Goal: Task Accomplishment & Management: Manage account settings

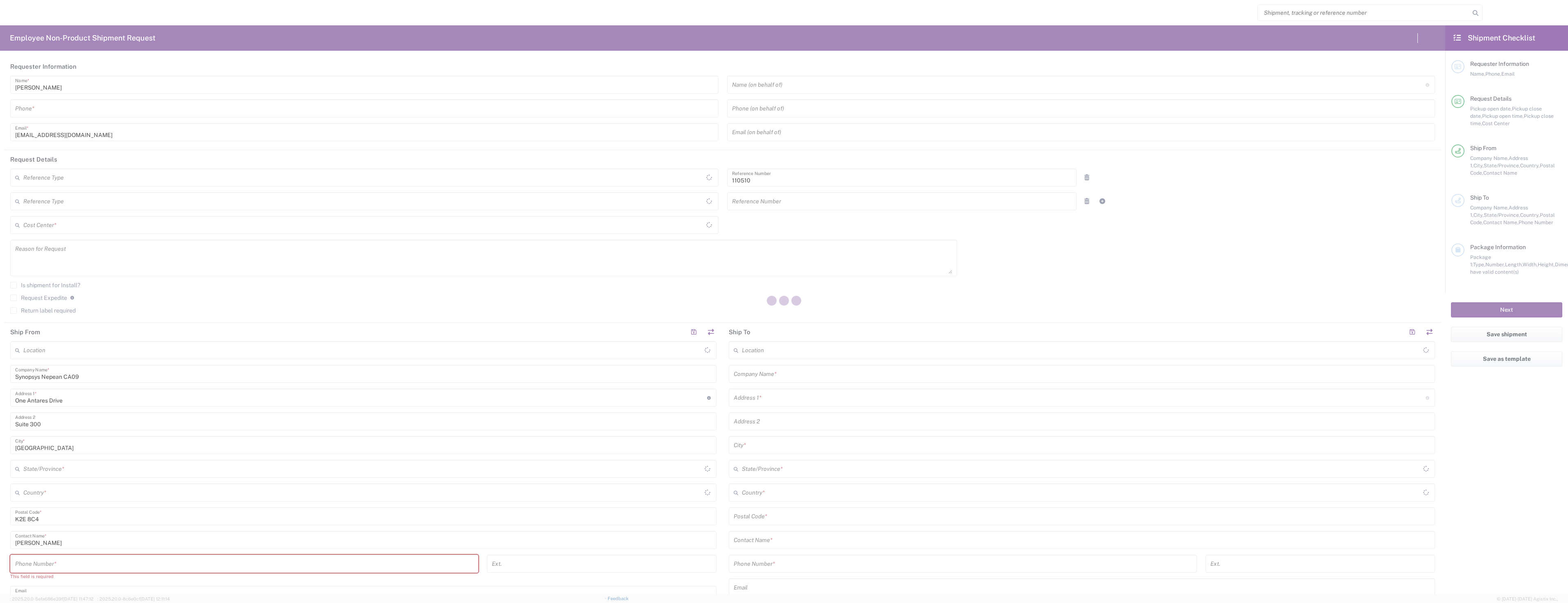
type input "Department"
type input "[GEOGRAPHIC_DATA]"
type input "Delivered at Place"
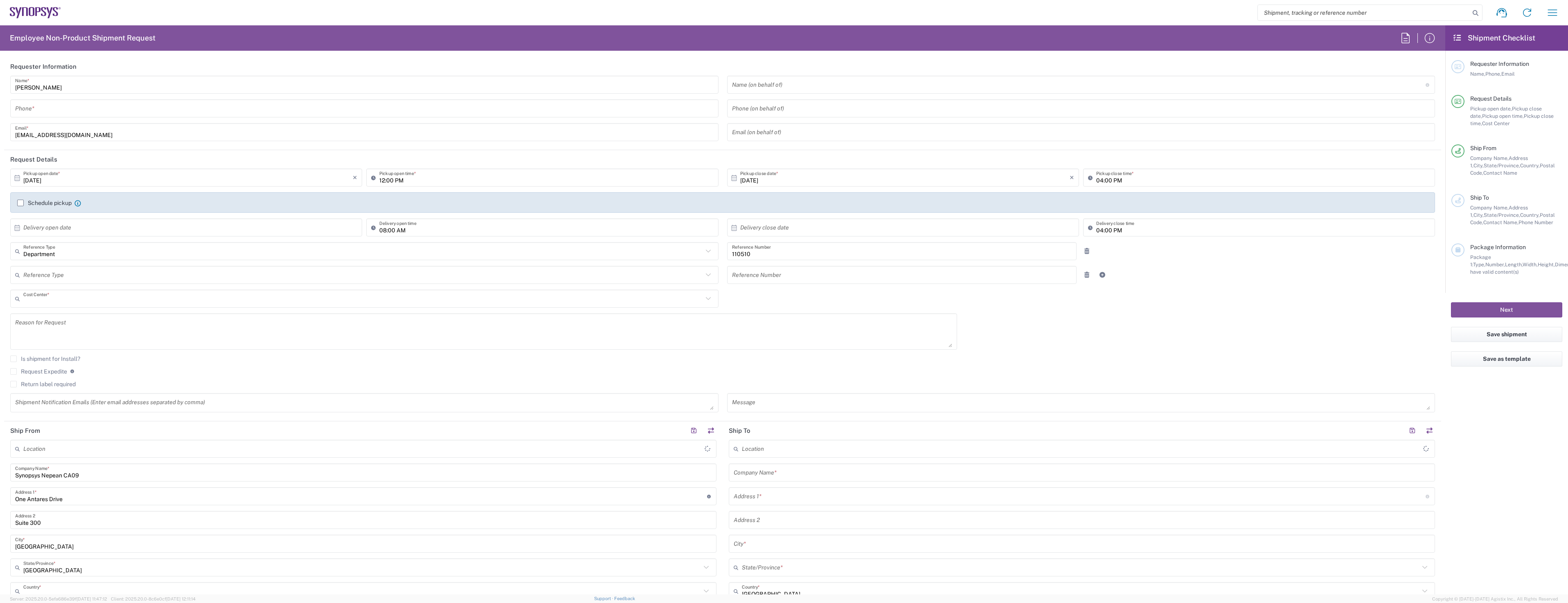
type input "CA02, CIO, IT, ESS3 110510"
type input "[GEOGRAPHIC_DATA]"
type input "Nepean CA09"
click at [97, 176] on input "[DATE]" at bounding box center [187, 178] width 329 height 15
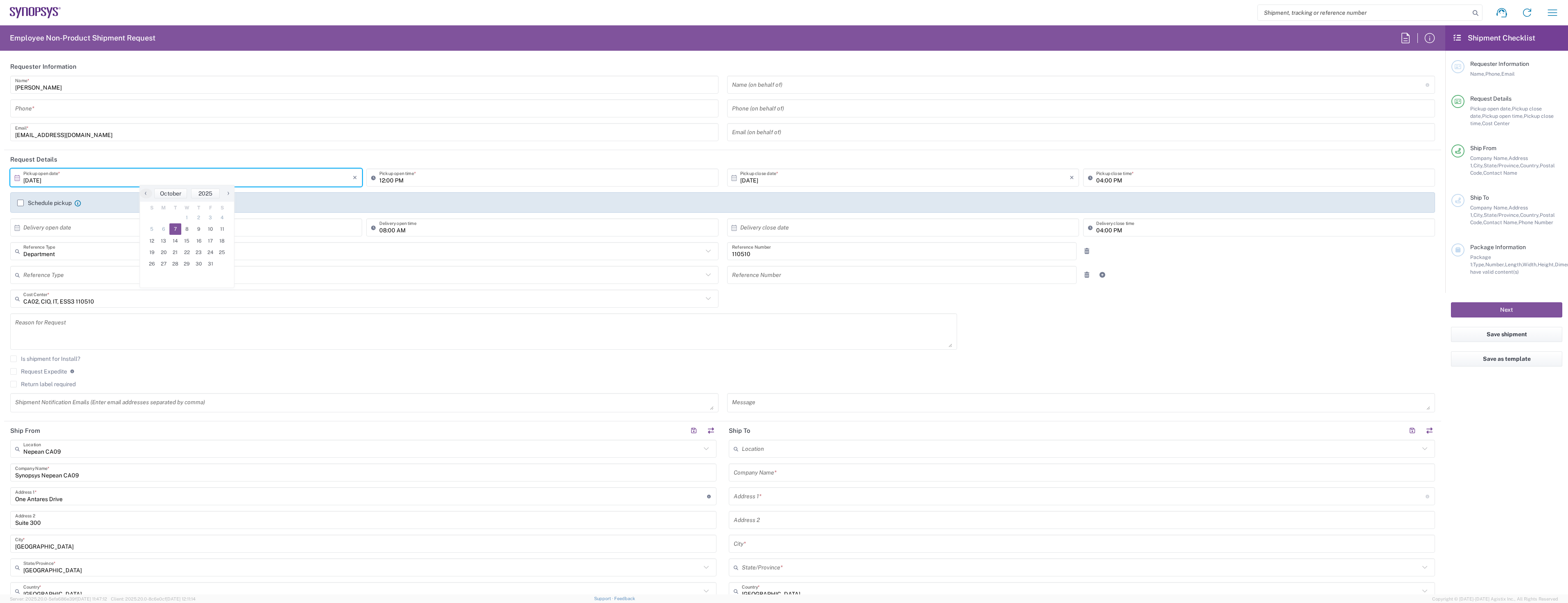
click at [16, 385] on label "Return label required" at bounding box center [43, 384] width 66 height 7
click at [13, 384] on input "Return label required" at bounding box center [13, 384] width 0 height 0
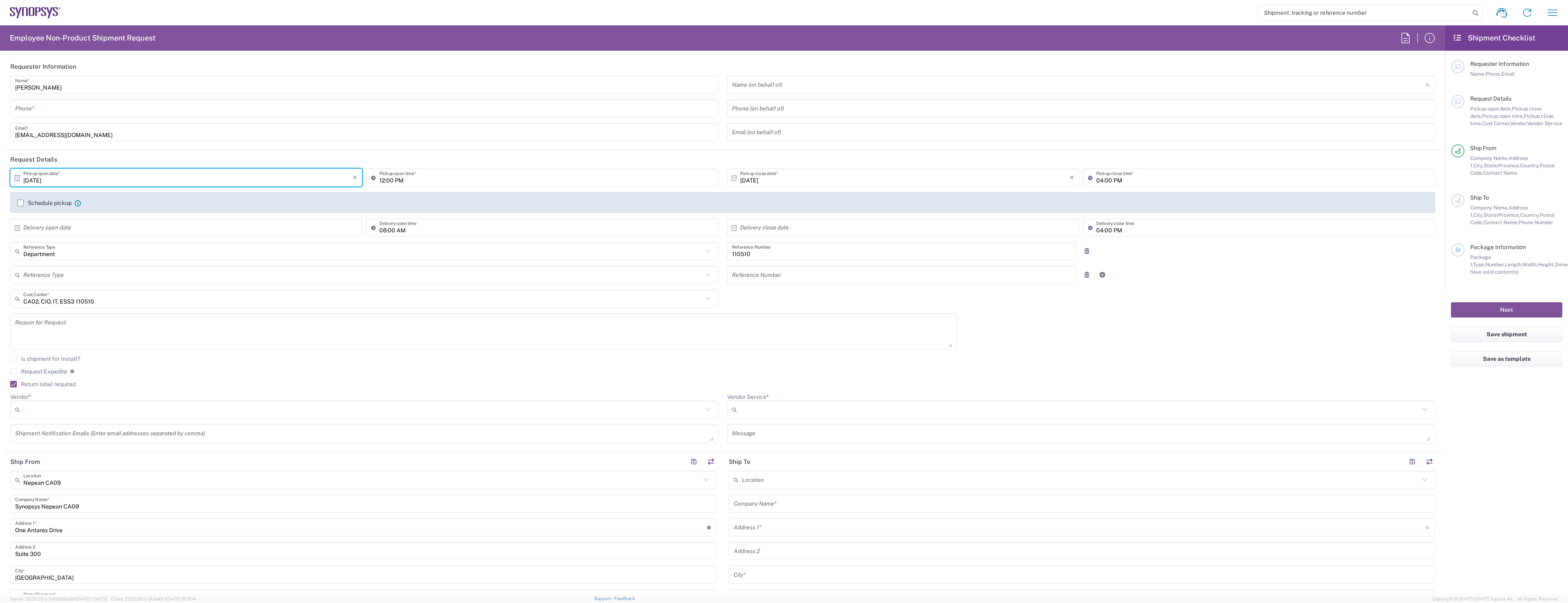
click at [230, 173] on input "[DATE]" at bounding box center [187, 178] width 329 height 15
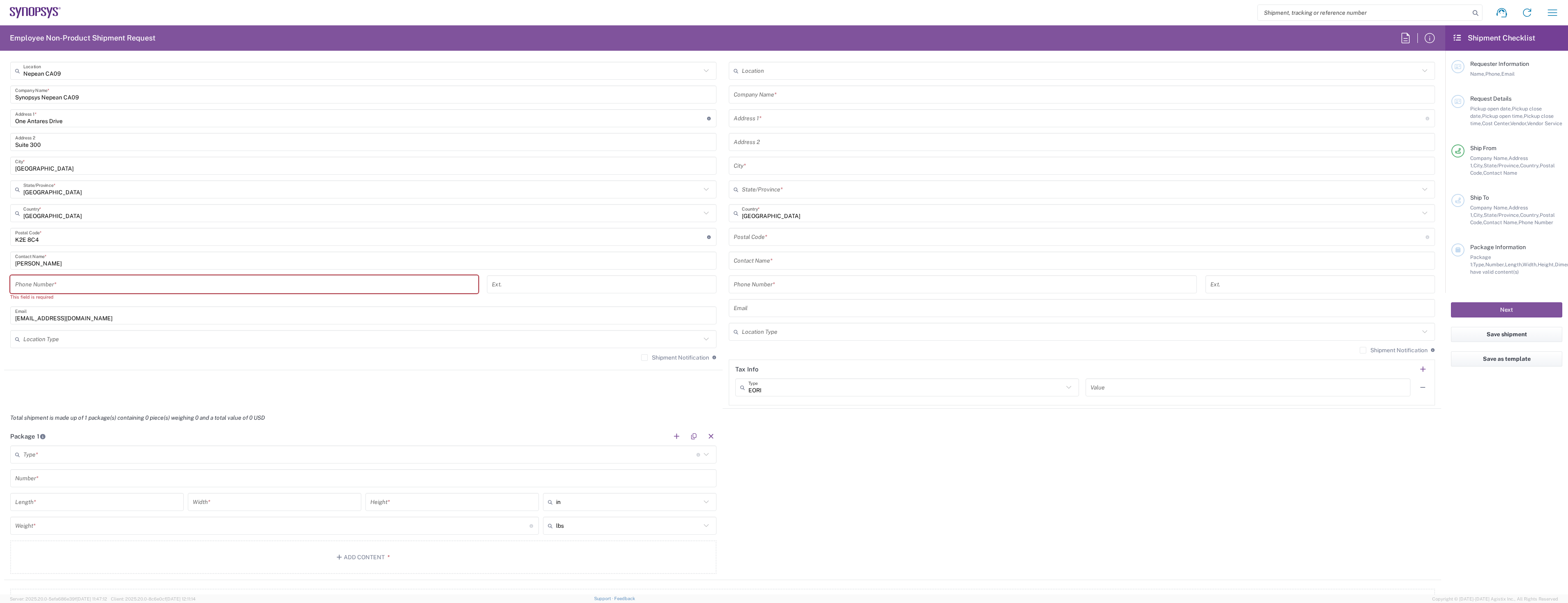
scroll to position [164, 0]
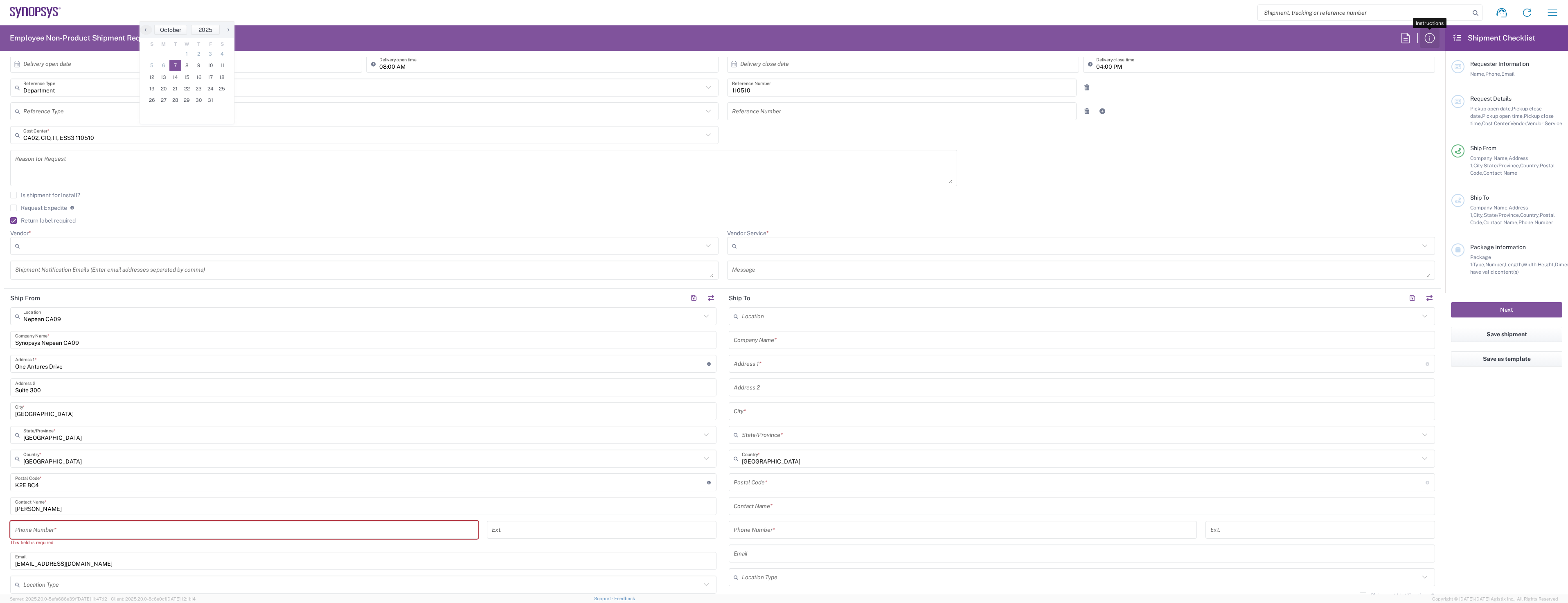
click at [1430, 43] on icon "button" at bounding box center [1430, 38] width 13 height 13
click at [1410, 41] on icon "button" at bounding box center [1405, 38] width 13 height 13
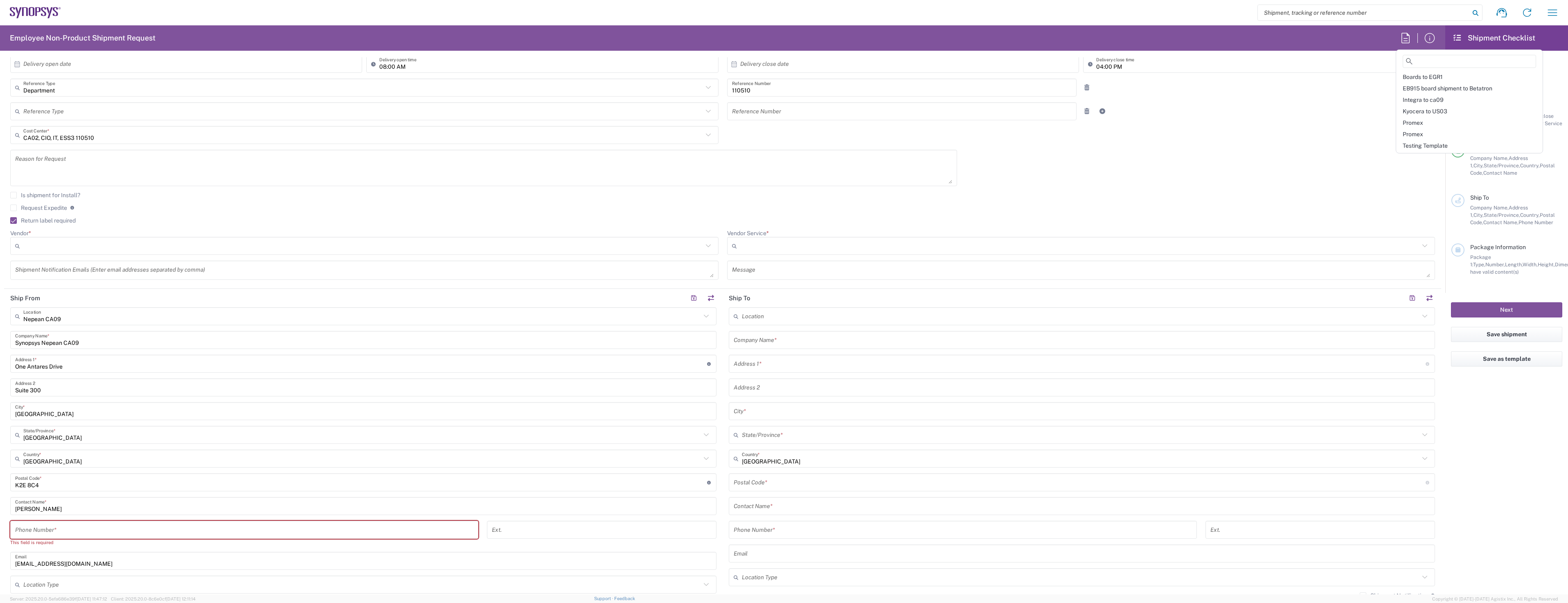
click at [1475, 15] on icon at bounding box center [1475, 13] width 12 height 12
click at [1547, 13] on icon "button" at bounding box center [1553, 13] width 13 height 13
click at [1331, 32] on agx-form-header "Employee Non-Product Shipment Request" at bounding box center [723, 38] width 1445 height 26
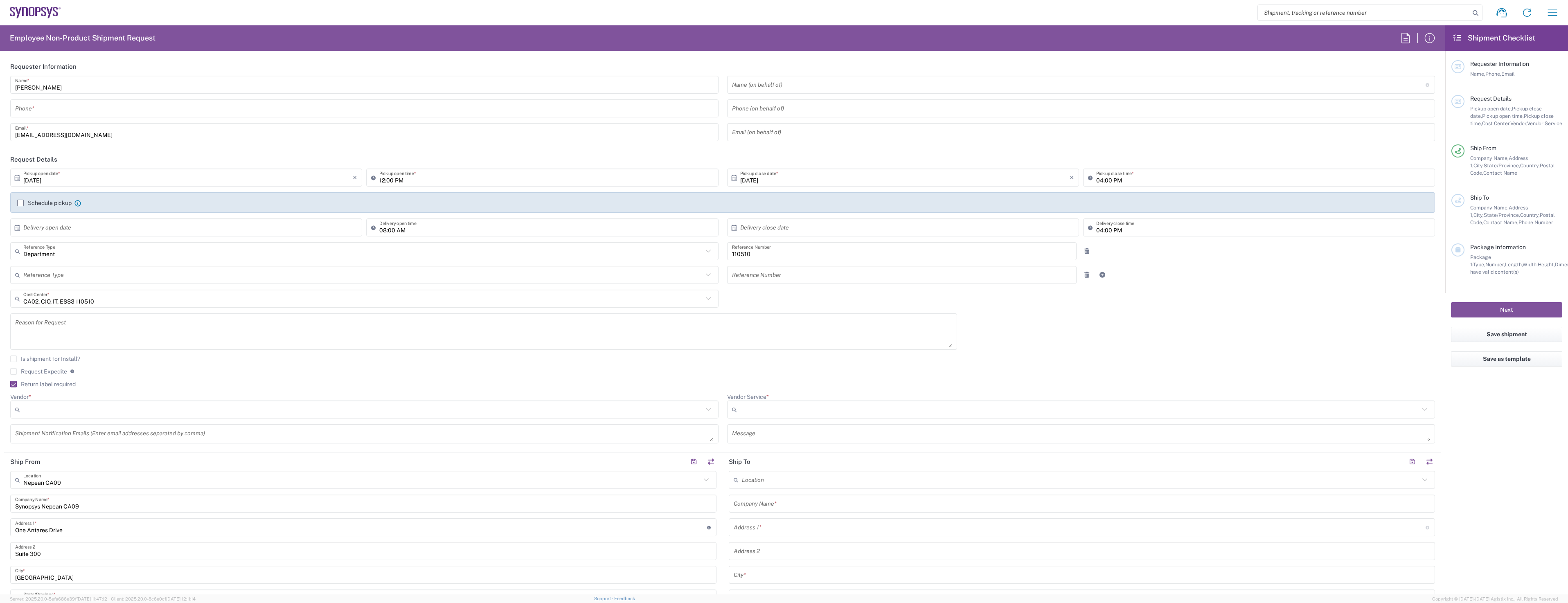
click at [1517, 38] on h2 "Shipment Checklist" at bounding box center [1494, 38] width 83 height 10
click at [1455, 41] on h2 "Shipment Checklist" at bounding box center [1494, 38] width 83 height 10
click at [1456, 41] on icon at bounding box center [1457, 38] width 9 height 7
click at [433, 180] on input "12:00 PM" at bounding box center [546, 178] width 334 height 15
click at [1550, 10] on icon "button" at bounding box center [1553, 13] width 13 height 13
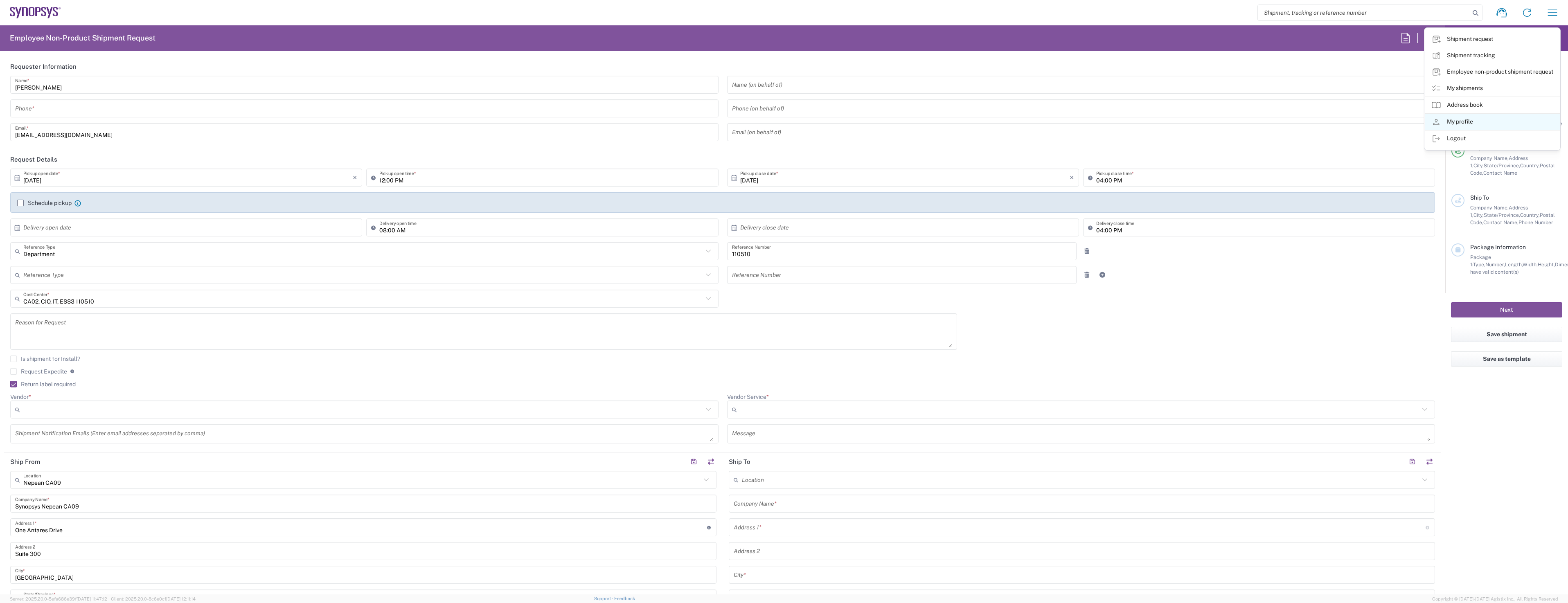
click at [1474, 125] on link "My profile" at bounding box center [1493, 122] width 135 height 16
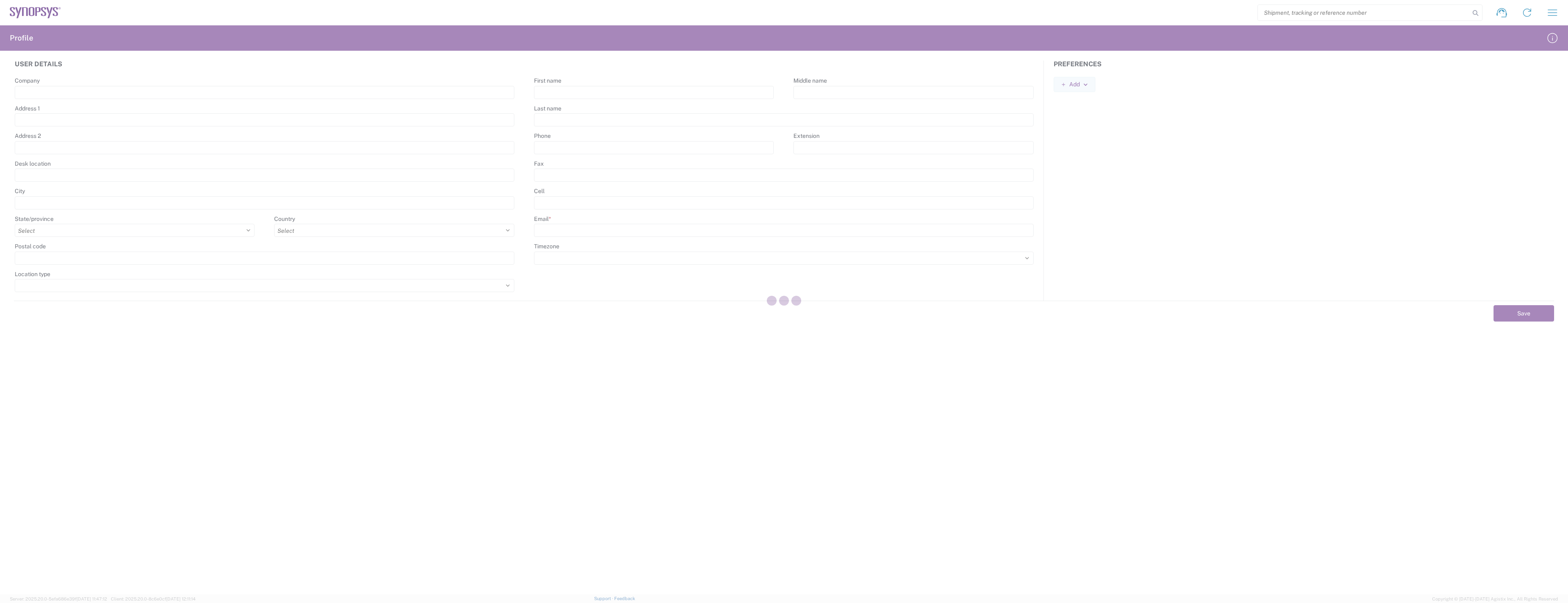
type input "Synopsys"
type input "One Antares Drive"
type input "Suite 300"
type input "Nepean"
select select
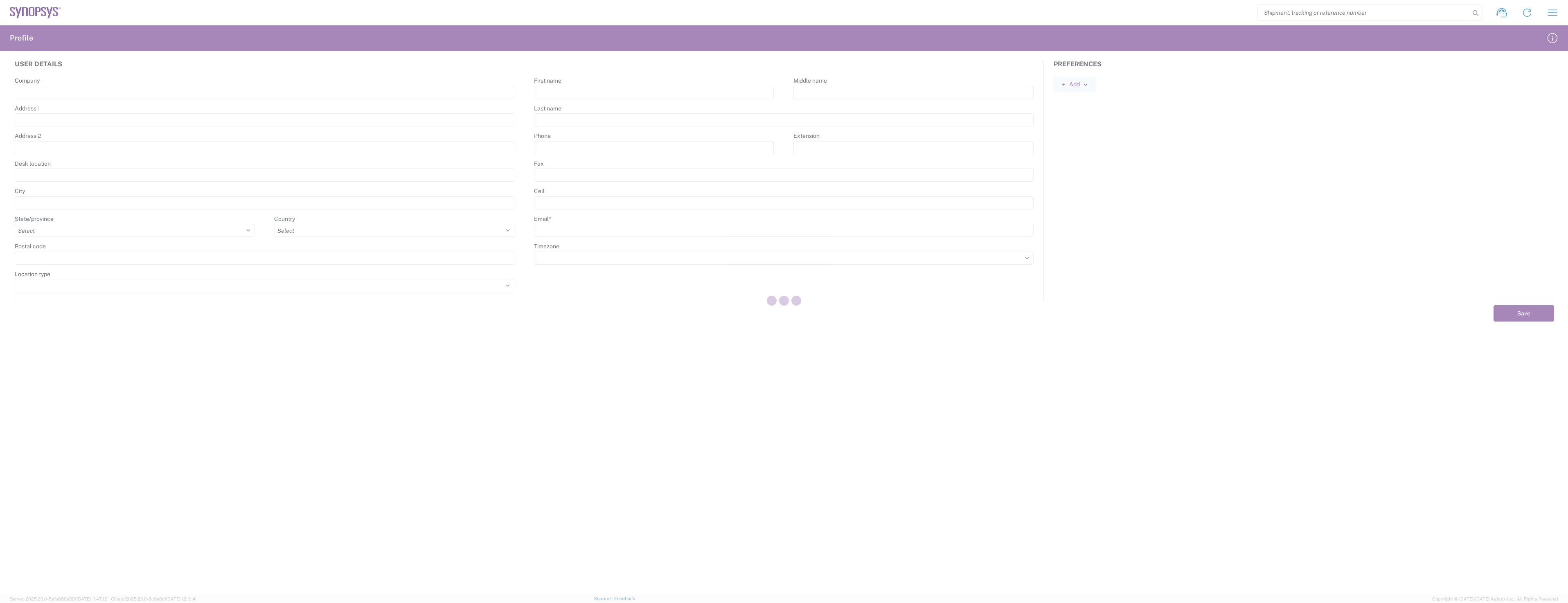
select select "CA"
type input "K2E8C4"
select select
type input "[PERSON_NAME]"
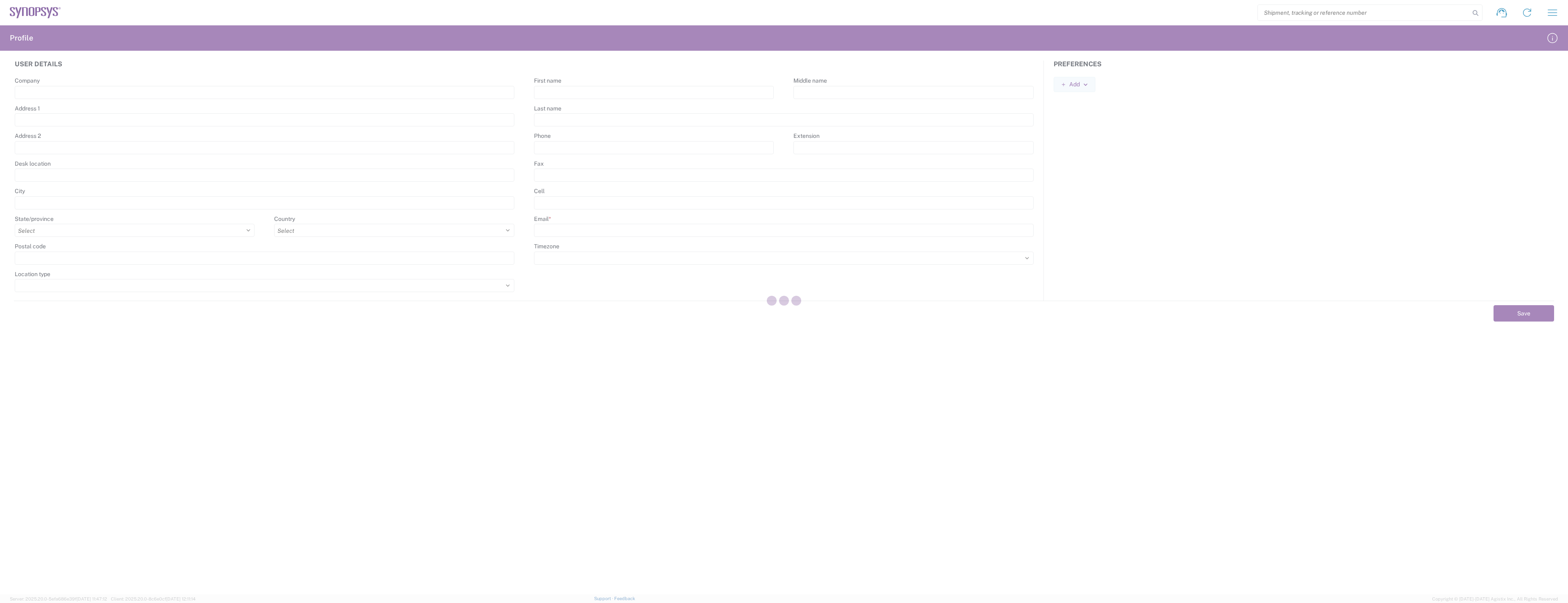
type input "[EMAIL_ADDRESS][DOMAIN_NAME]"
select select
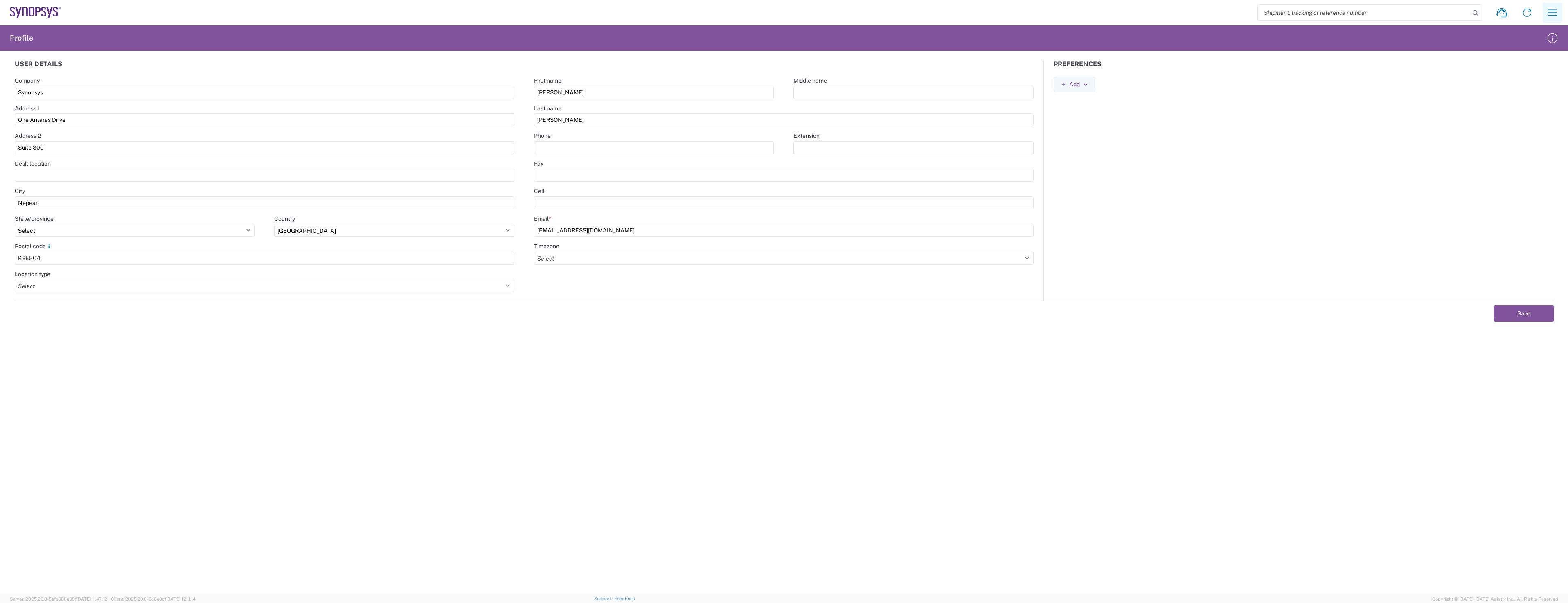
click at [1554, 12] on icon "button" at bounding box center [1553, 13] width 13 height 13
drag, startPoint x: 16, startPoint y: 43, endPoint x: 19, endPoint y: 38, distance: 5.8
click at [19, 38] on h2 "Profile" at bounding box center [21, 38] width 23 height 10
click at [18, 38] on h2 "Profile" at bounding box center [21, 38] width 23 height 10
